Goal: Check status: Check status

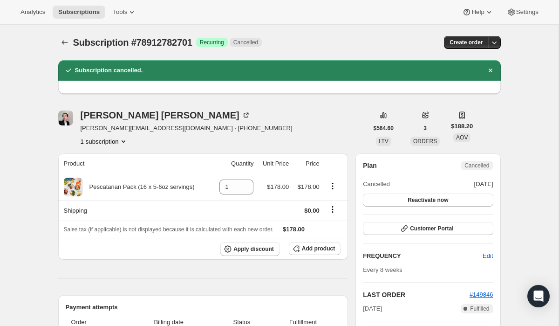
click at [62, 35] on div "Subscription #78912782701. This page is ready Subscription #78912782701 Success…" at bounding box center [279, 42] width 443 height 35
click at [62, 36] on button "Subscriptions" at bounding box center [64, 42] width 13 height 13
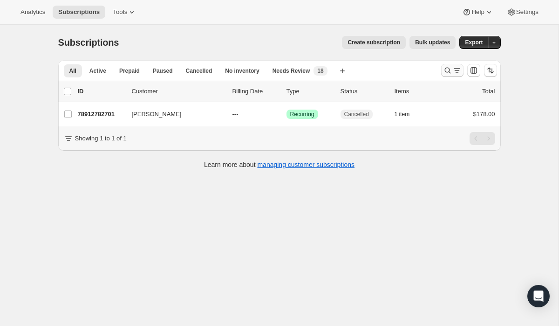
click at [447, 74] on icon "Search and filter results" at bounding box center [447, 70] width 9 height 9
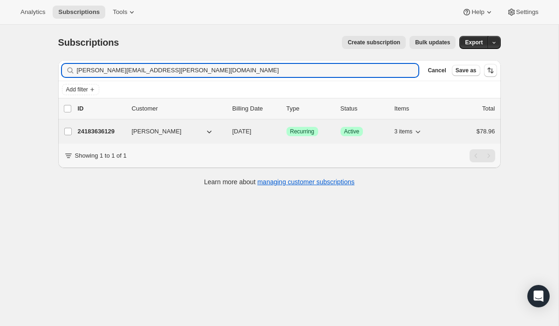
type input "[PERSON_NAME][EMAIL_ADDRESS][PERSON_NAME][DOMAIN_NAME]"
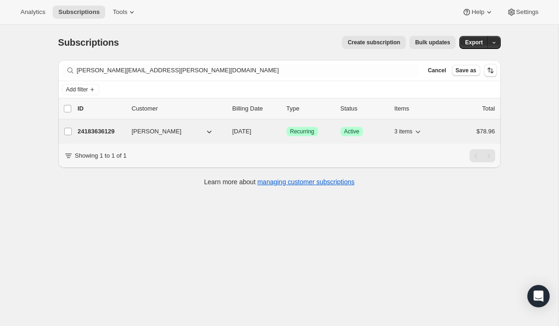
click at [313, 135] on span "Recurring" at bounding box center [302, 131] width 24 height 7
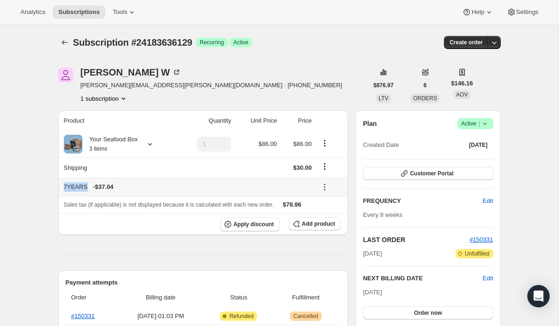
drag, startPoint x: 68, startPoint y: 189, endPoint x: 86, endPoint y: 186, distance: 18.5
click at [86, 186] on th "7YEARS - $37.04" at bounding box center [186, 187] width 257 height 18
copy div "7YEARS"
